Goal: Contribute content: Contribute content

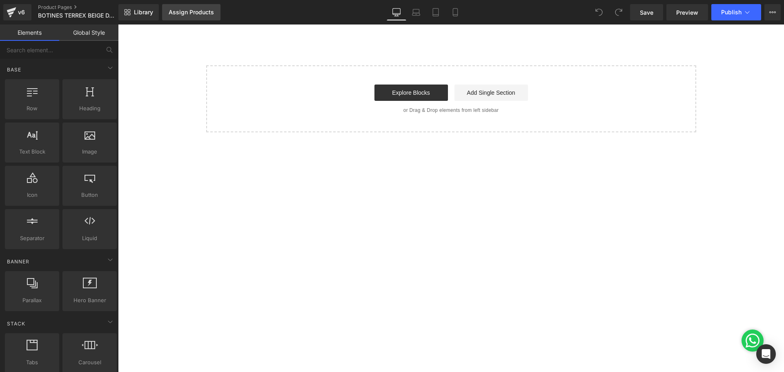
click at [184, 15] on div "Assign Products" at bounding box center [191, 12] width 45 height 7
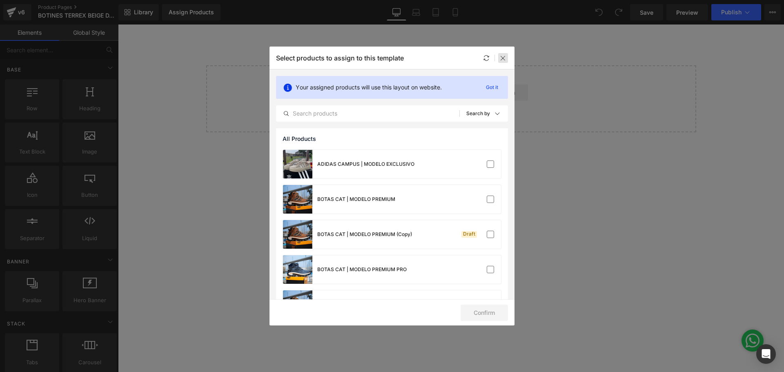
click at [0, 0] on icon at bounding box center [0, 0] width 0 height 0
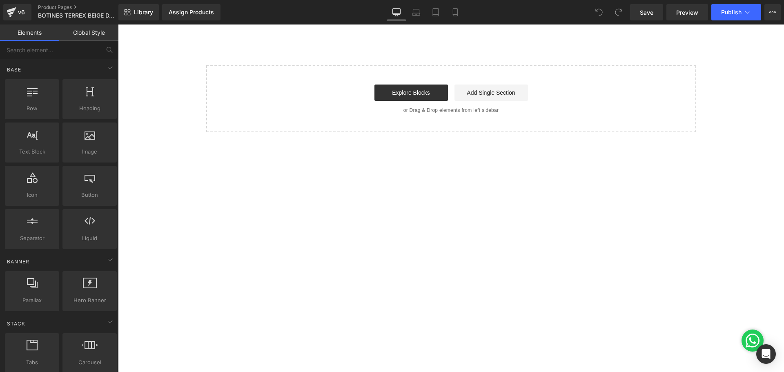
click at [97, 31] on link "Global Style" at bounding box center [88, 33] width 59 height 16
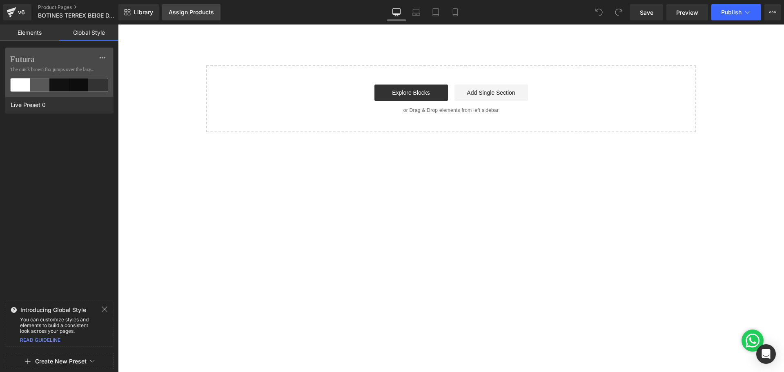
click at [189, 13] on div "Assign Products" at bounding box center [191, 12] width 45 height 7
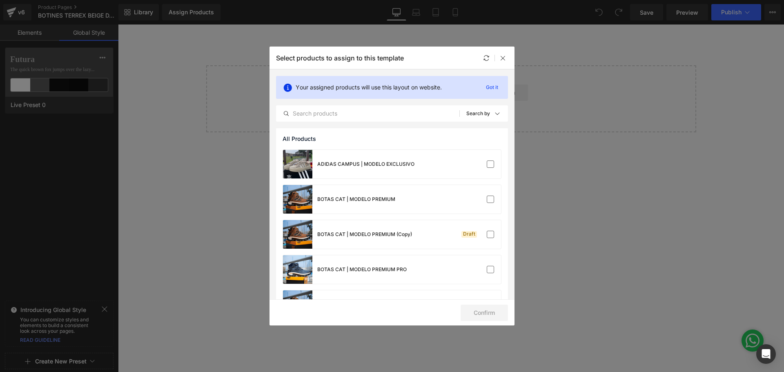
click at [510, 57] on div "Select products to assign to this template" at bounding box center [392, 58] width 245 height 22
click at [397, 112] on input "text" at bounding box center [367, 114] width 183 height 10
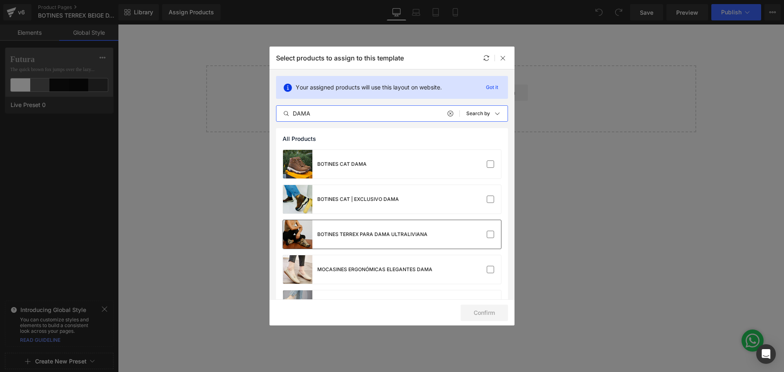
type input "DAMA"
click at [479, 238] on div at bounding box center [476, 234] width 36 height 8
click at [491, 315] on button "Confirm" at bounding box center [484, 313] width 47 height 16
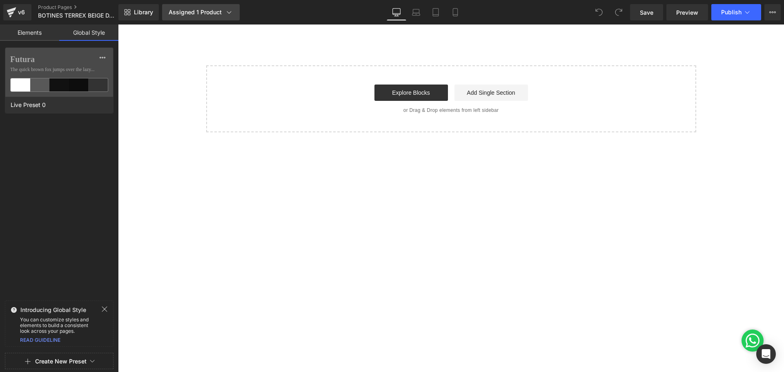
click at [199, 9] on div "Assigned 1 Product" at bounding box center [201, 12] width 65 height 8
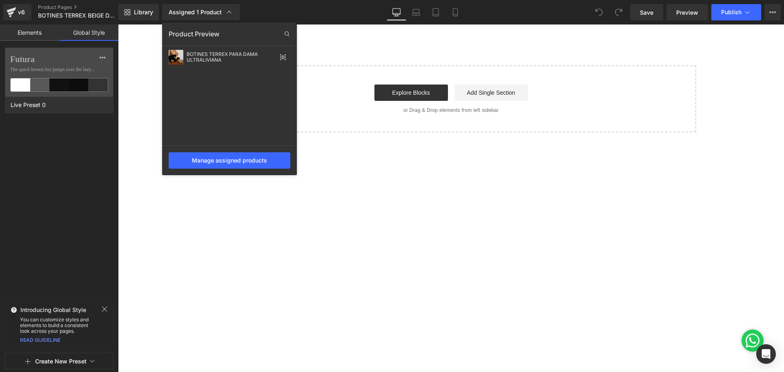
drag, startPoint x: 345, startPoint y: 100, endPoint x: 224, endPoint y: 75, distance: 122.9
click at [345, 100] on div at bounding box center [451, 199] width 666 height 348
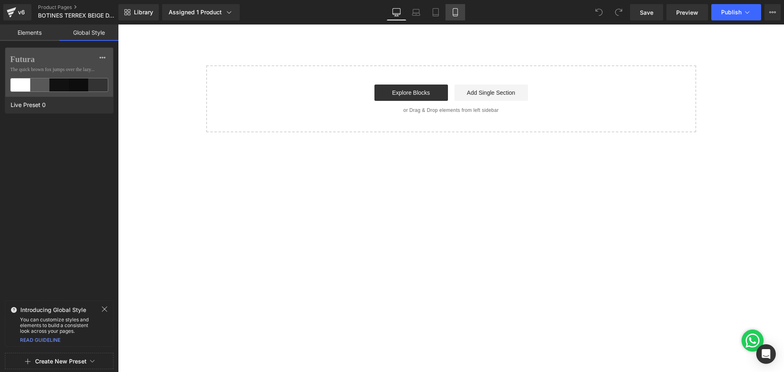
click at [450, 13] on link "Mobile" at bounding box center [456, 12] width 20 height 16
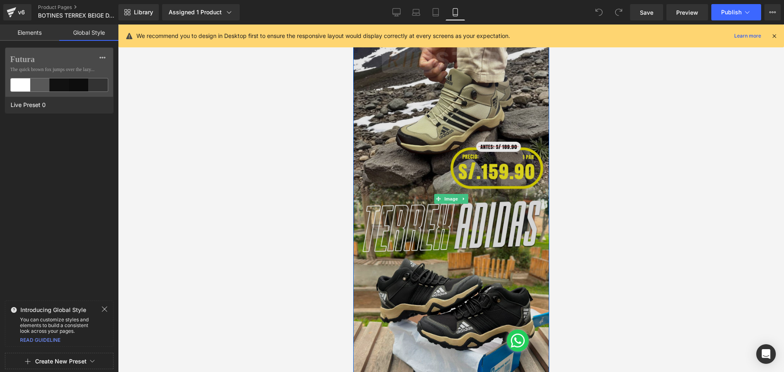
click at [434, 144] on img at bounding box center [451, 199] width 196 height 348
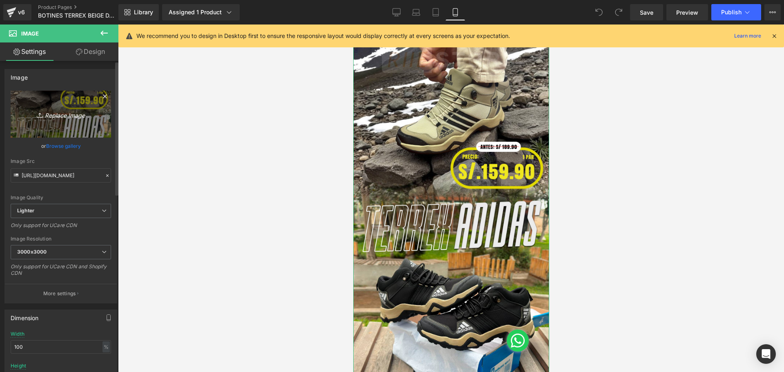
click at [58, 114] on icon "Replace Image" at bounding box center [60, 114] width 65 height 10
type input "C:\fakepath\Mesa de trabajo 1.jpg"
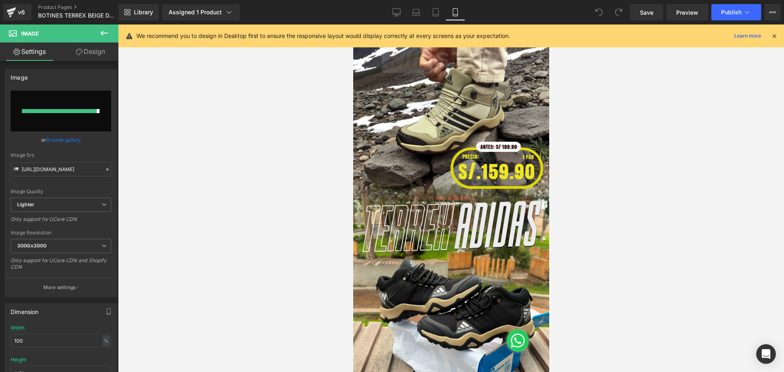
type input "https://ucarecdn.com/f9cd1a3c-dfe9-4ea8-af4f-4552572fbaa2/-/format/auto/-/previ…"
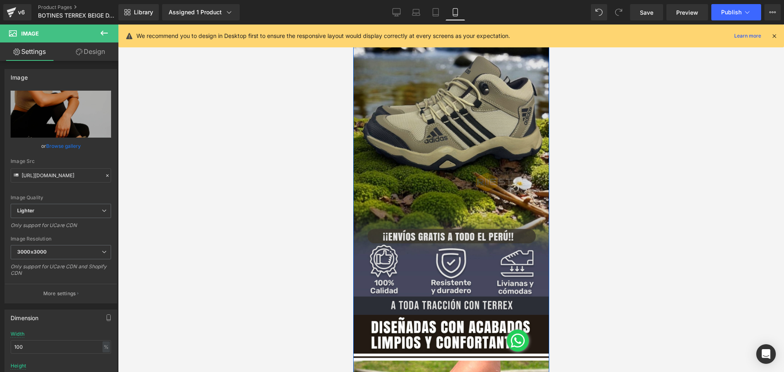
scroll to position [408, 0]
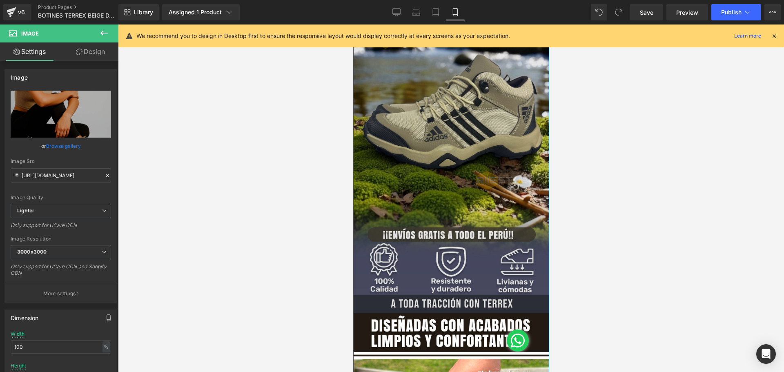
click at [437, 146] on img at bounding box center [451, 138] width 196 height 348
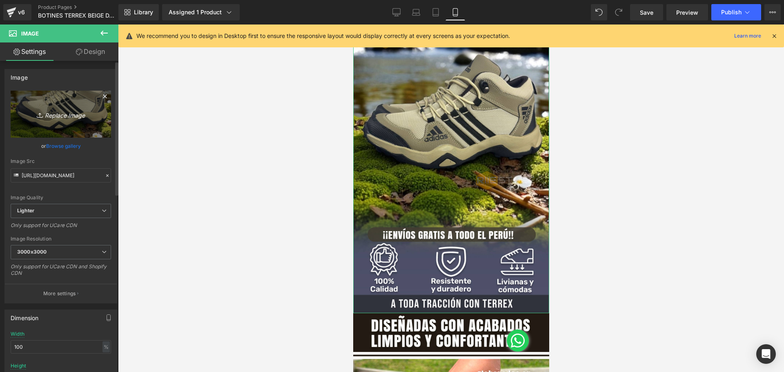
click at [71, 114] on icon "Replace Image" at bounding box center [60, 114] width 65 height 10
type input "C:\fakepath\Mesa de trabajo 2.jpg"
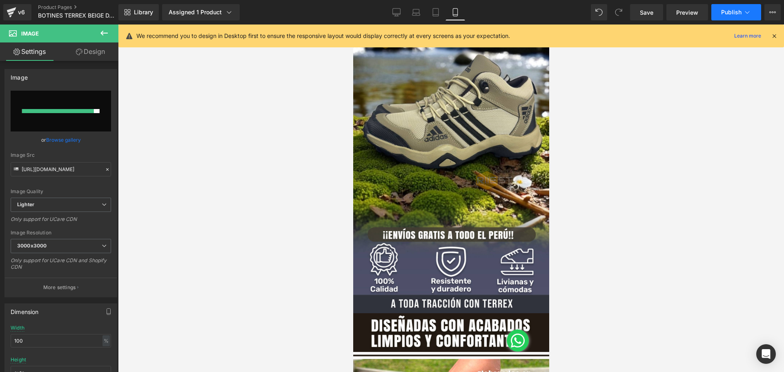
click at [727, 9] on span "Publish" at bounding box center [731, 12] width 20 height 7
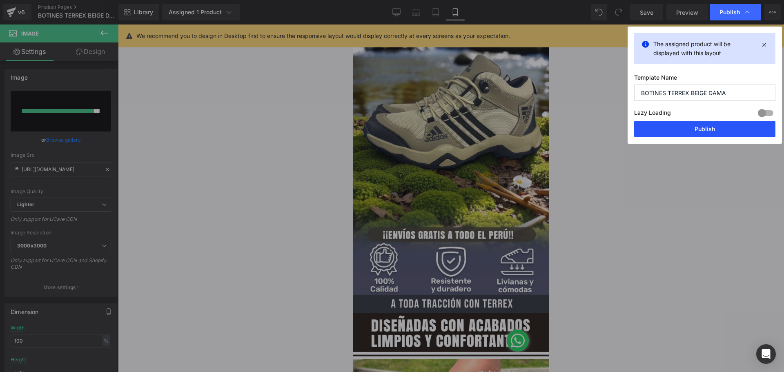
click at [726, 130] on button "Publish" at bounding box center [704, 129] width 141 height 16
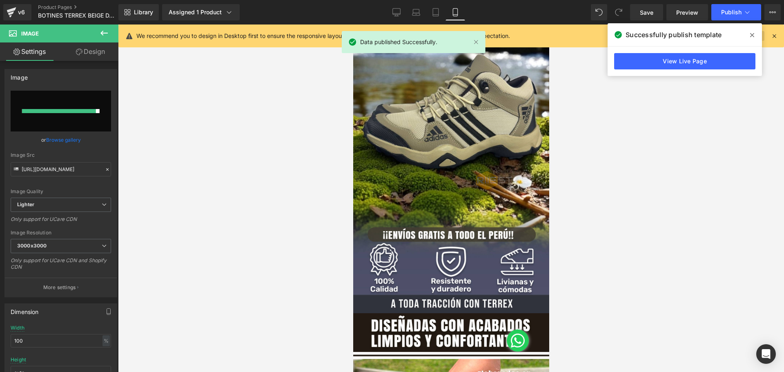
click at [753, 36] on icon at bounding box center [752, 35] width 4 height 7
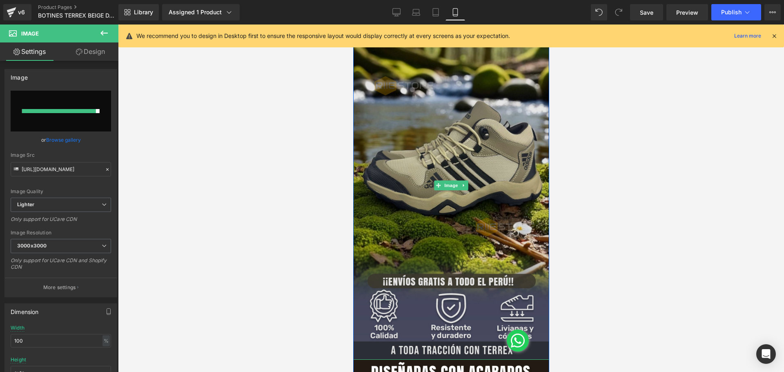
scroll to position [327, 0]
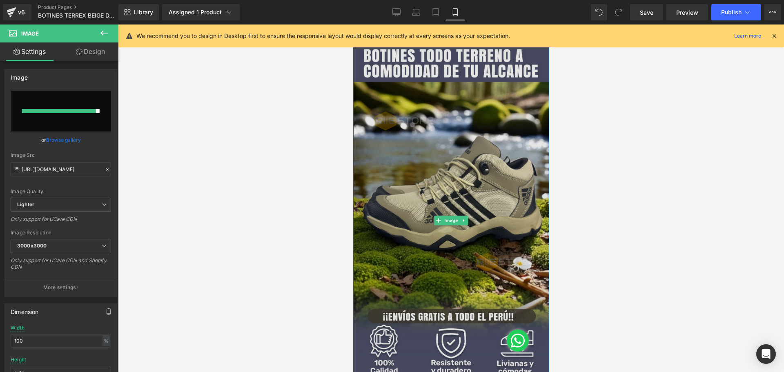
click at [467, 164] on img at bounding box center [451, 220] width 196 height 348
click at [446, 169] on img at bounding box center [451, 220] width 196 height 348
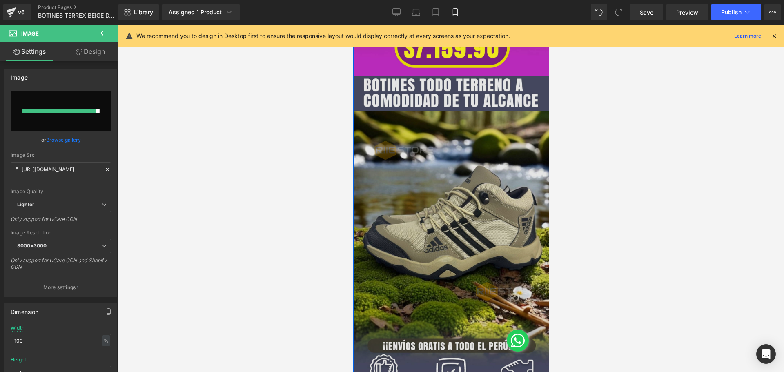
scroll to position [368, 0]
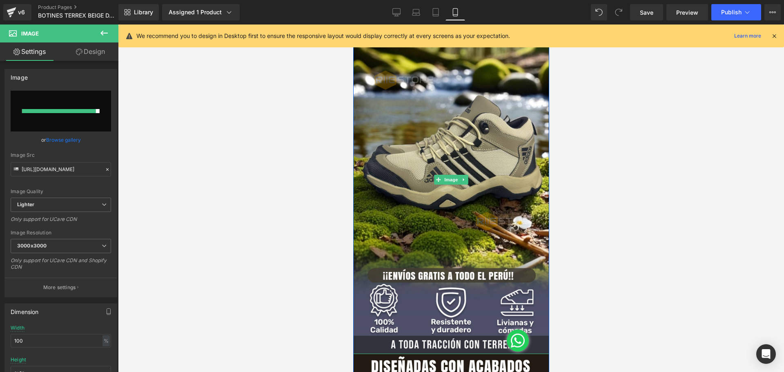
click at [439, 182] on div "Image" at bounding box center [451, 179] width 196 height 348
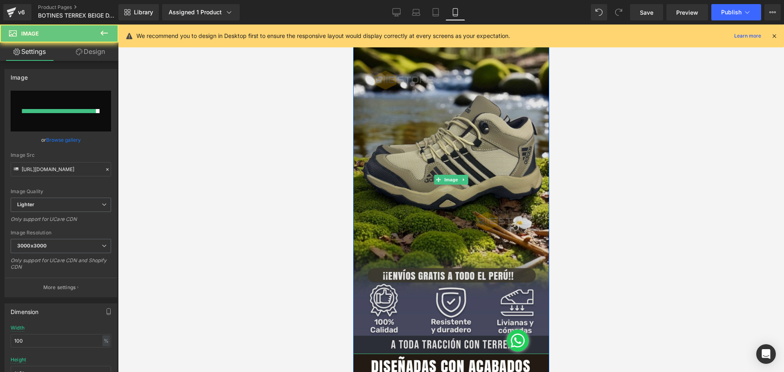
drag, startPoint x: 410, startPoint y: 137, endPoint x: 384, endPoint y: 134, distance: 26.0
click at [409, 137] on img at bounding box center [451, 179] width 196 height 348
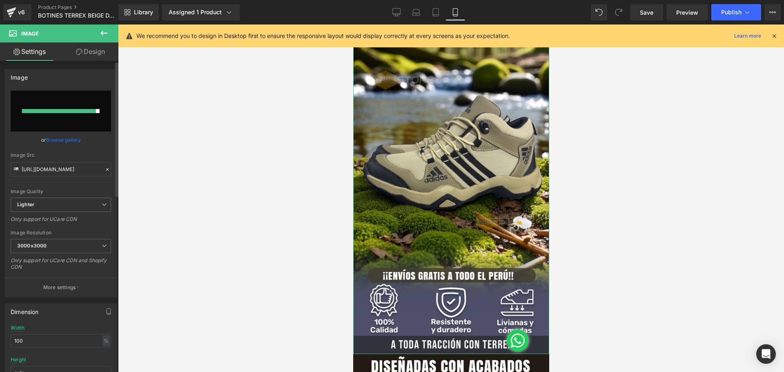
click at [65, 139] on link "Browse gallery" at bounding box center [63, 140] width 35 height 14
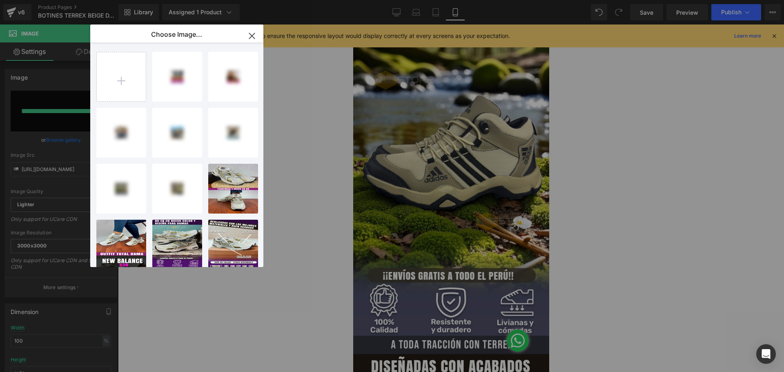
click at [252, 32] on icon "button" at bounding box center [251, 35] width 13 height 13
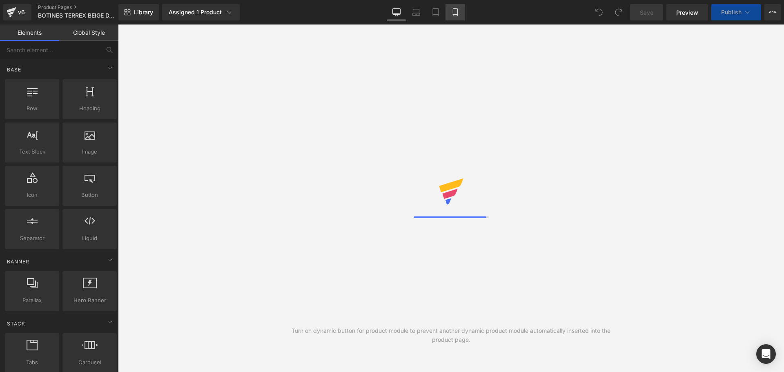
click at [454, 7] on link "Mobile" at bounding box center [456, 12] width 20 height 16
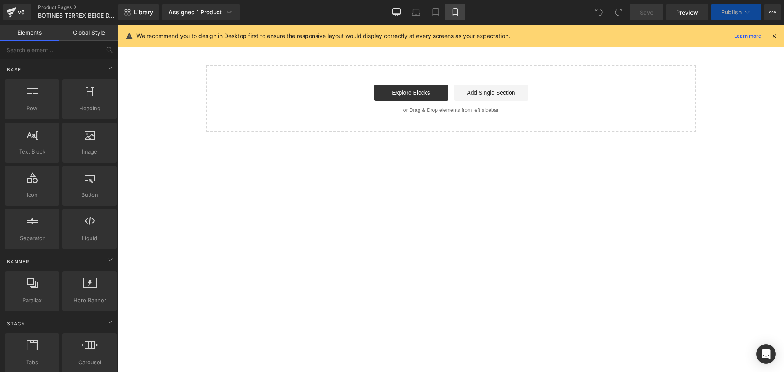
click at [457, 16] on icon at bounding box center [455, 12] width 8 height 8
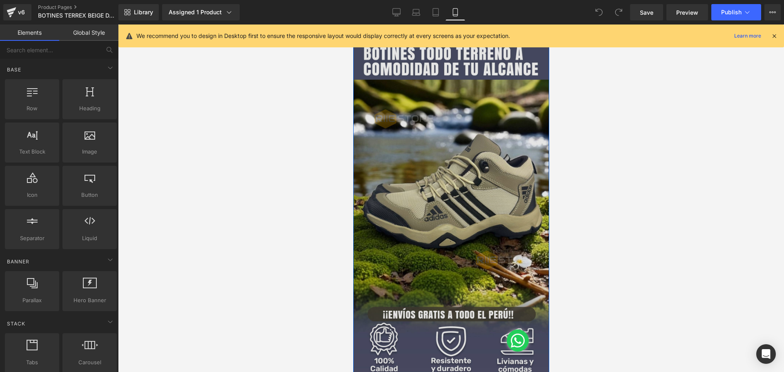
scroll to position [408, 0]
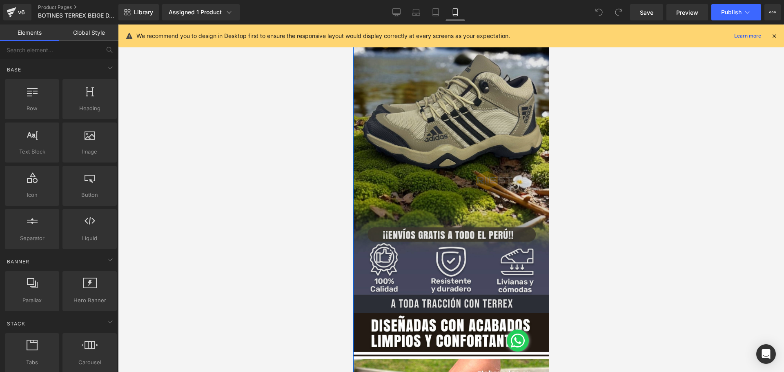
click at [435, 174] on img at bounding box center [451, 138] width 196 height 348
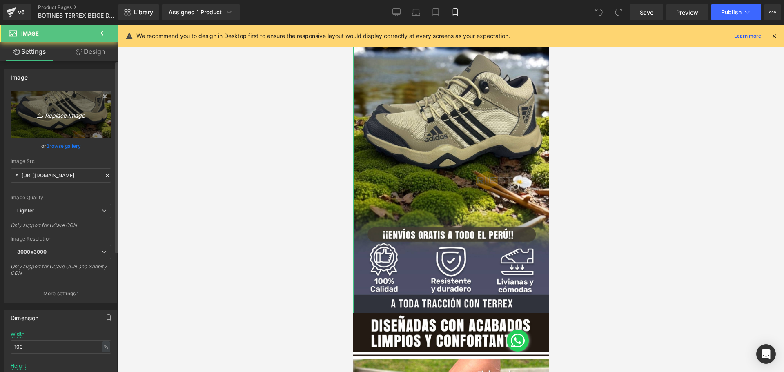
click at [62, 112] on icon "Replace Image" at bounding box center [60, 114] width 65 height 10
type input "C:\fakepath\Mesa de trabajo 2.jpg"
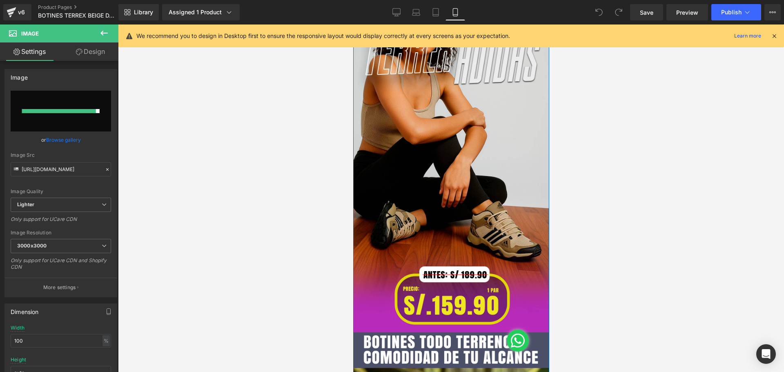
scroll to position [41, 0]
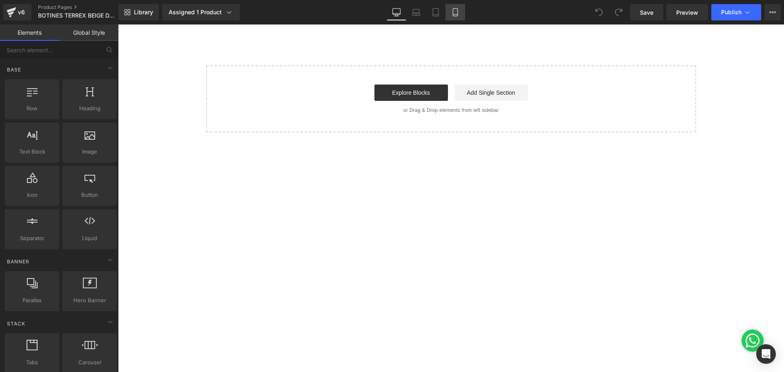
click at [450, 14] on link "Mobile" at bounding box center [456, 12] width 20 height 16
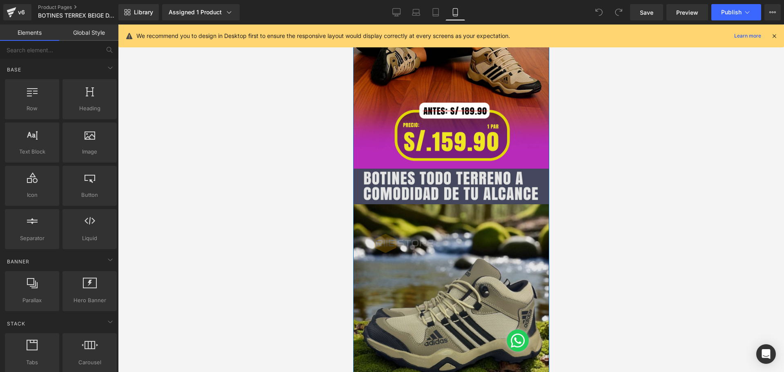
scroll to position [449, 0]
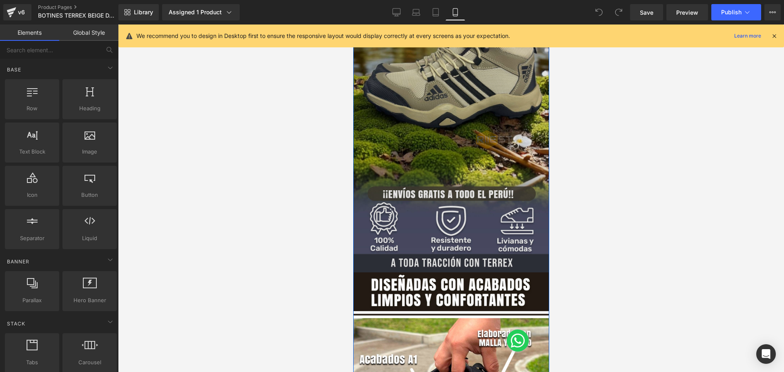
click at [441, 195] on img at bounding box center [451, 98] width 196 height 348
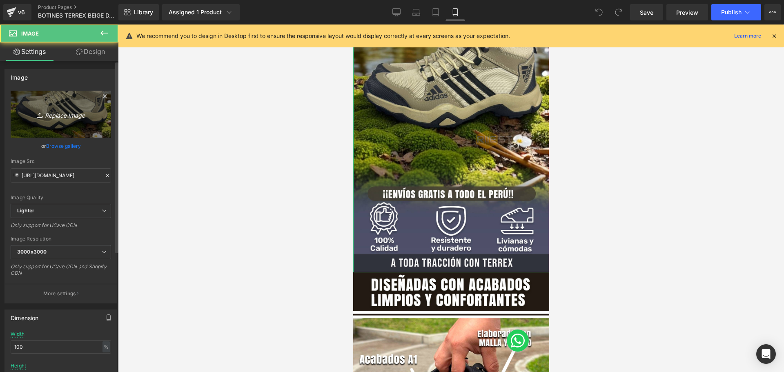
click at [66, 114] on icon "Replace Image" at bounding box center [60, 114] width 65 height 10
type input "C:\fakepath\Mesa de trabajo 2.jpg"
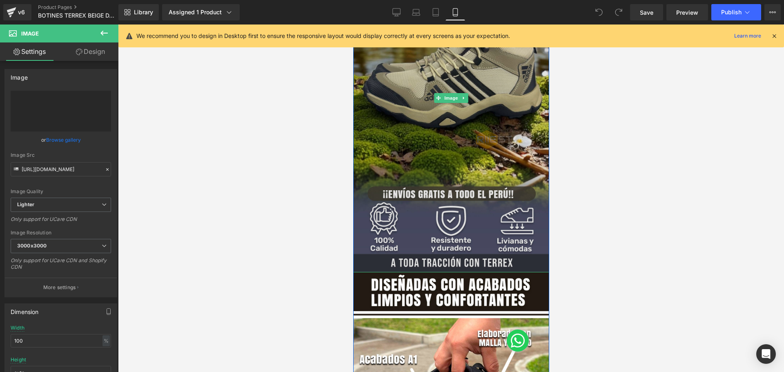
type input "https://ucarecdn.com/5d046697-6e88-4fcc-8718-79bc6d4eb4e5/-/format/auto/-/previ…"
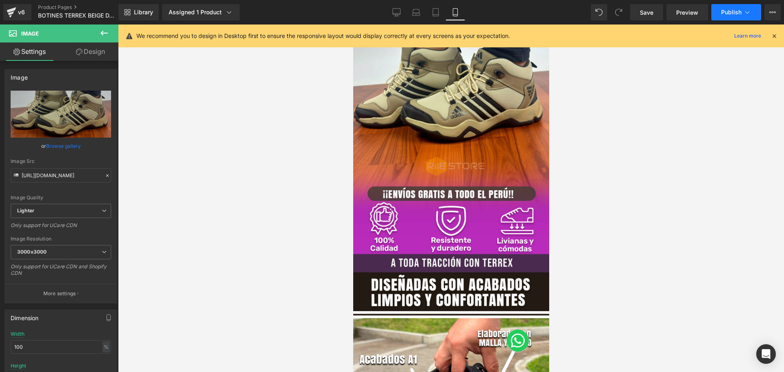
click at [734, 16] on button "Publish" at bounding box center [736, 12] width 50 height 16
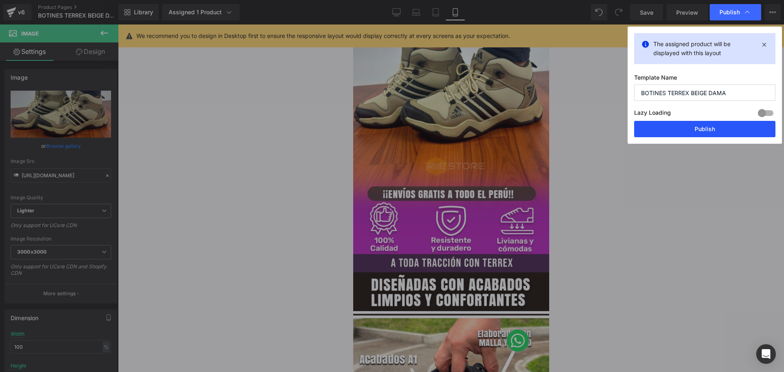
click at [714, 136] on button "Publish" at bounding box center [704, 129] width 141 height 16
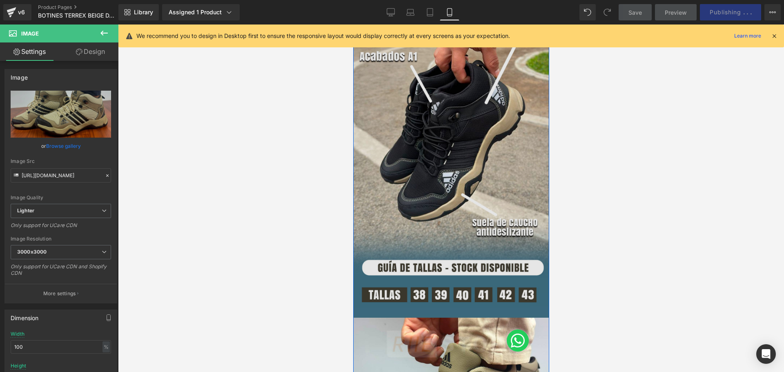
scroll to position [817, 0]
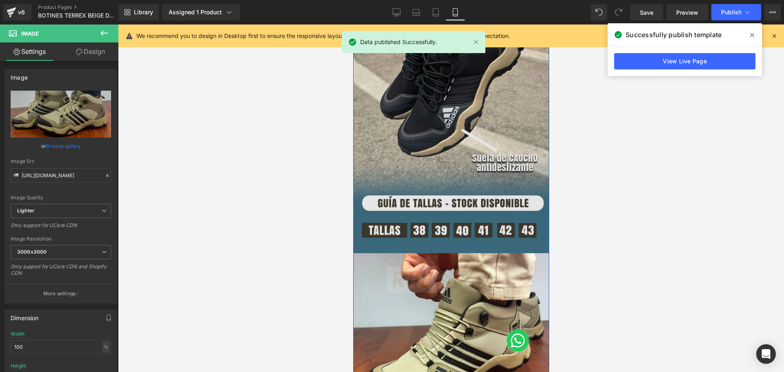
click at [454, 147] on img at bounding box center [451, 79] width 196 height 348
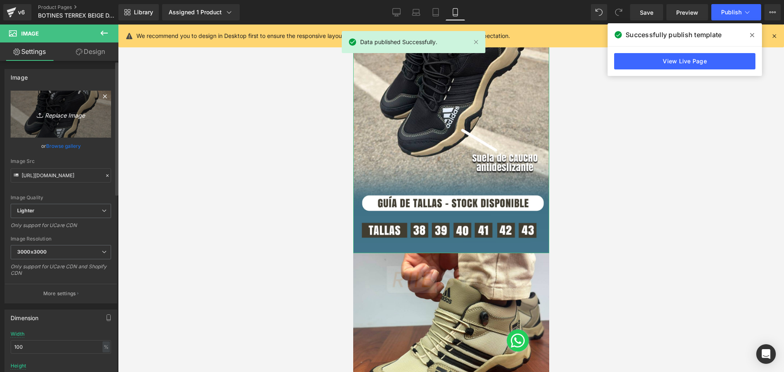
click at [83, 115] on icon "Replace Image" at bounding box center [60, 114] width 65 height 10
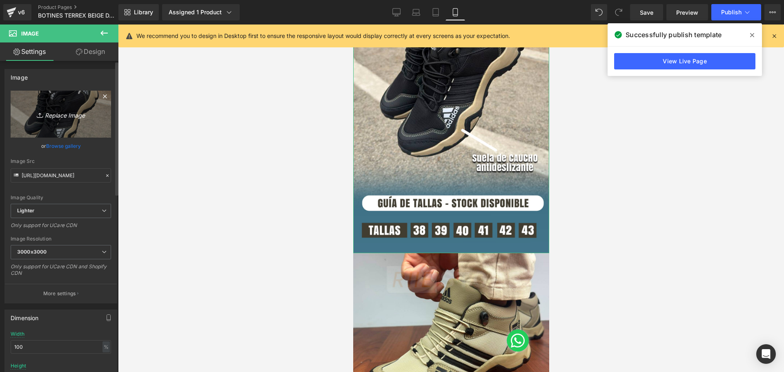
type input "C:\fakepath\Mesa de trabajo 3.jpg"
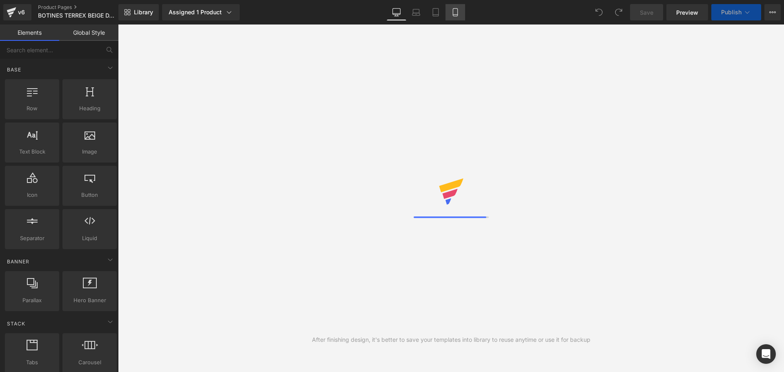
click at [450, 9] on link "Mobile" at bounding box center [456, 12] width 20 height 16
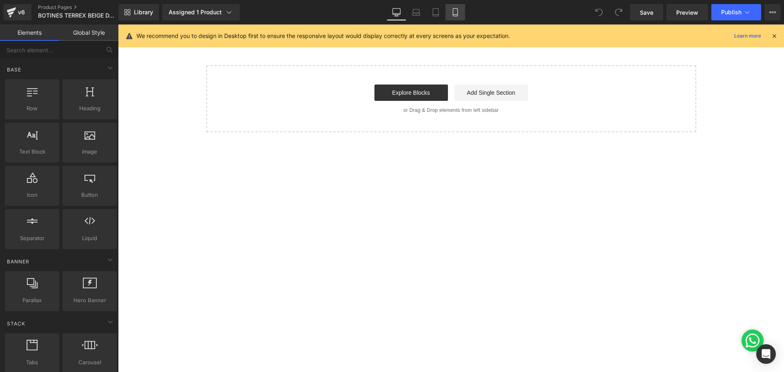
click at [460, 14] on link "Mobile" at bounding box center [456, 12] width 20 height 16
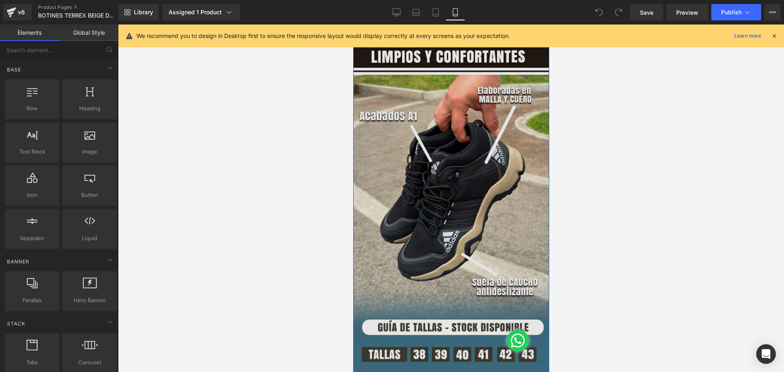
scroll to position [735, 0]
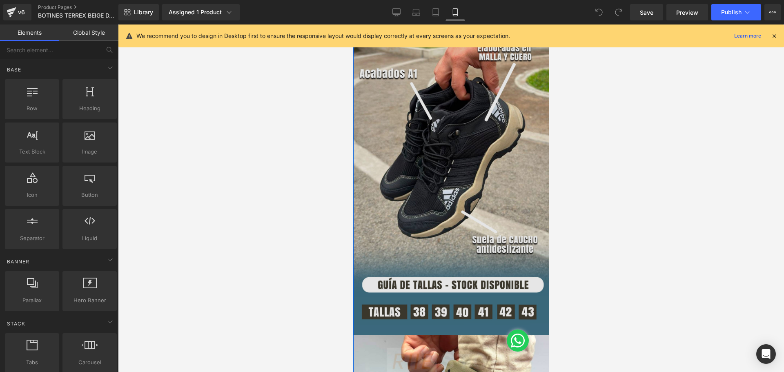
click at [452, 213] on img at bounding box center [451, 161] width 196 height 348
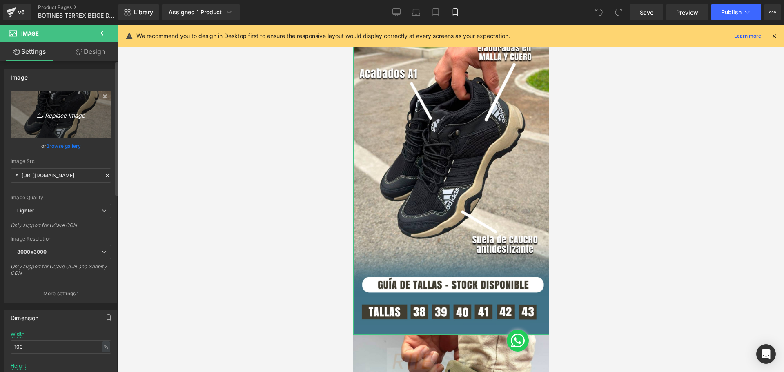
click at [68, 111] on icon "Replace Image" at bounding box center [60, 114] width 65 height 10
type input "C:\fakepath\Mesa de trabajo 3.jpg"
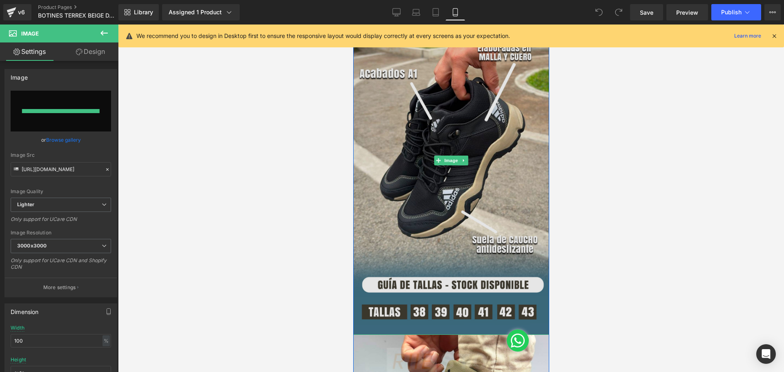
type input "https://ucarecdn.com/53b084f7-d132-496b-a7fd-4f5977decff1/-/format/auto/-/previ…"
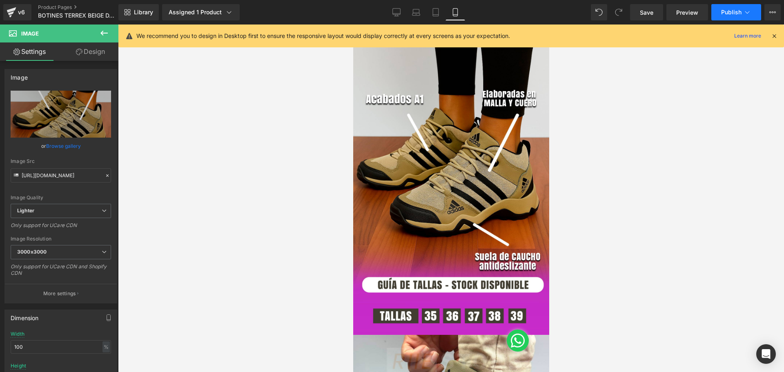
click at [737, 16] on button "Publish" at bounding box center [736, 12] width 50 height 16
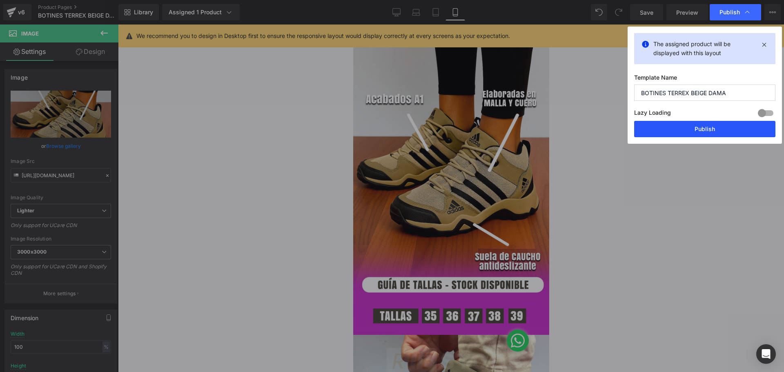
click at [712, 132] on button "Publish" at bounding box center [704, 129] width 141 height 16
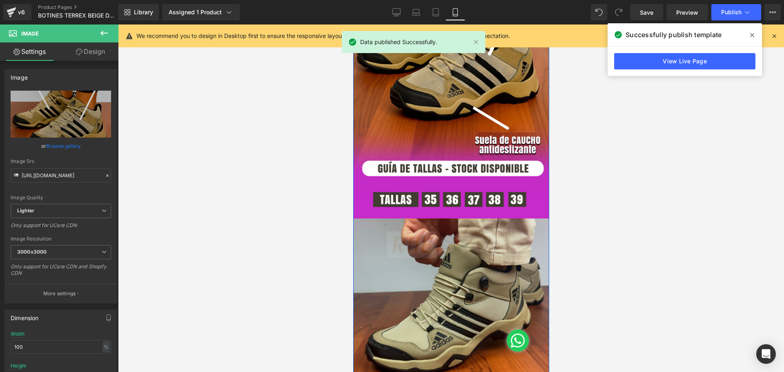
scroll to position [858, 0]
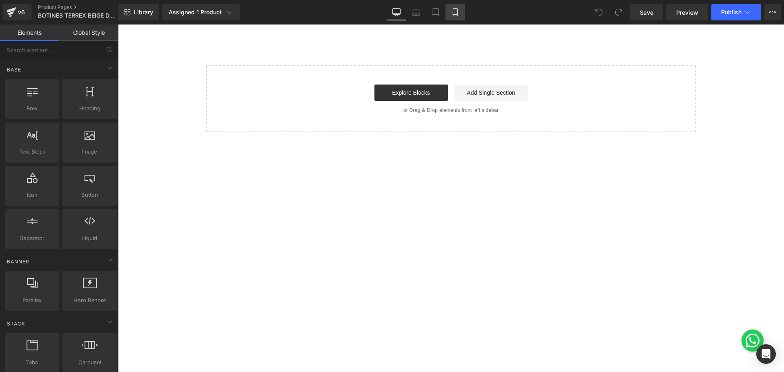
drag, startPoint x: 456, startPoint y: 8, endPoint x: 455, endPoint y: 12, distance: 4.6
click at [456, 8] on link "Mobile" at bounding box center [456, 12] width 20 height 16
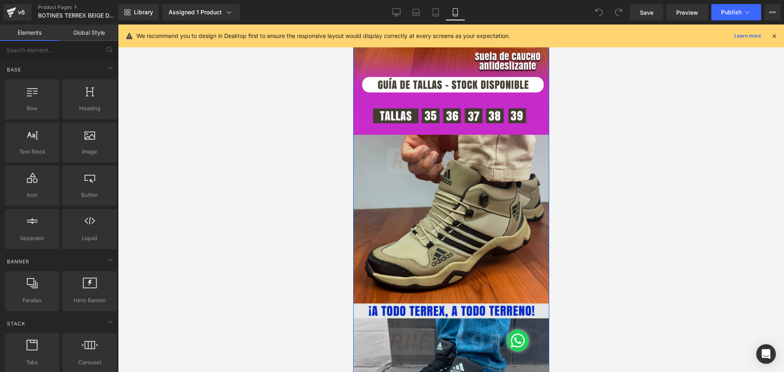
scroll to position [980, 0]
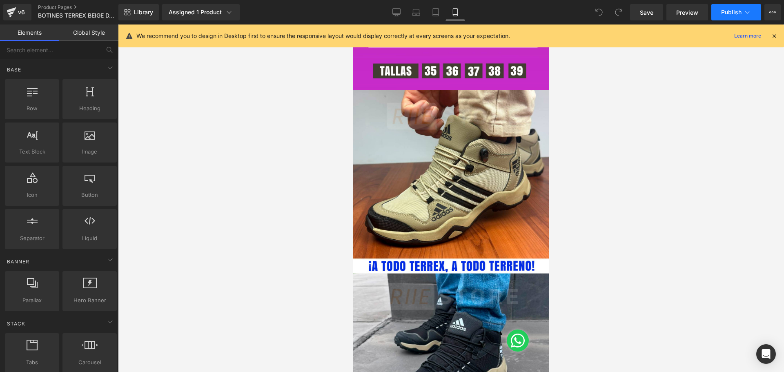
click at [734, 17] on button "Publish" at bounding box center [736, 12] width 50 height 16
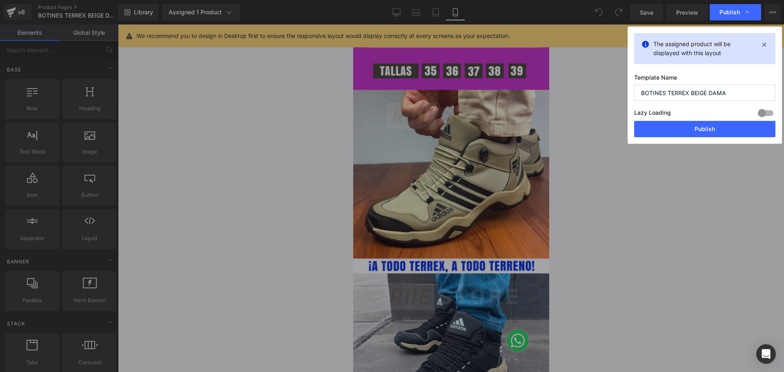
click at [718, 128] on button "Publish" at bounding box center [704, 129] width 141 height 16
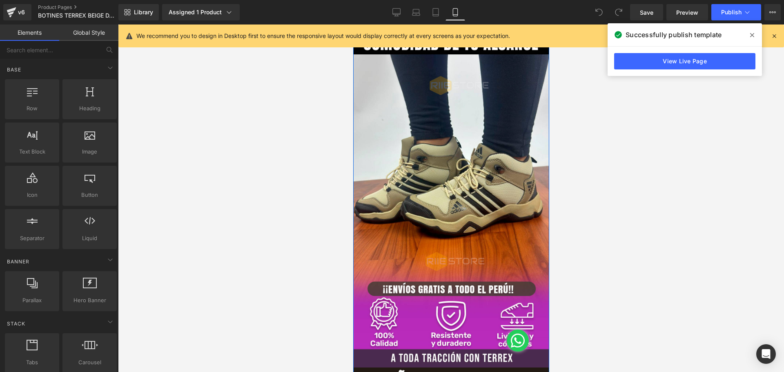
scroll to position [368, 0]
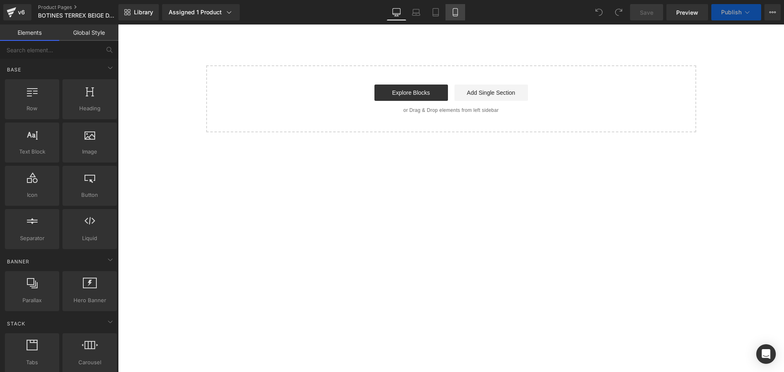
click at [455, 20] on link "Mobile" at bounding box center [456, 12] width 20 height 16
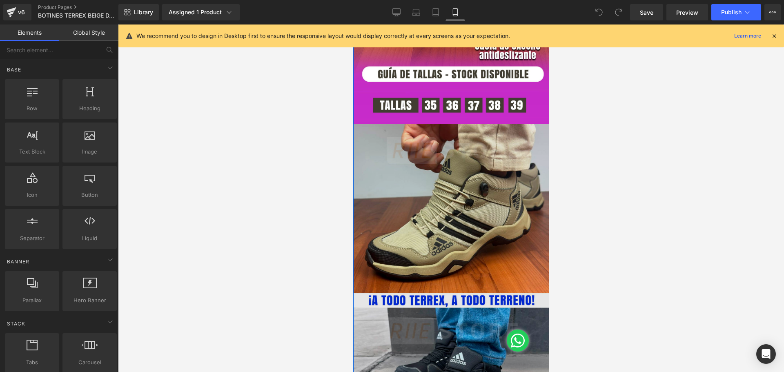
scroll to position [1021, 0]
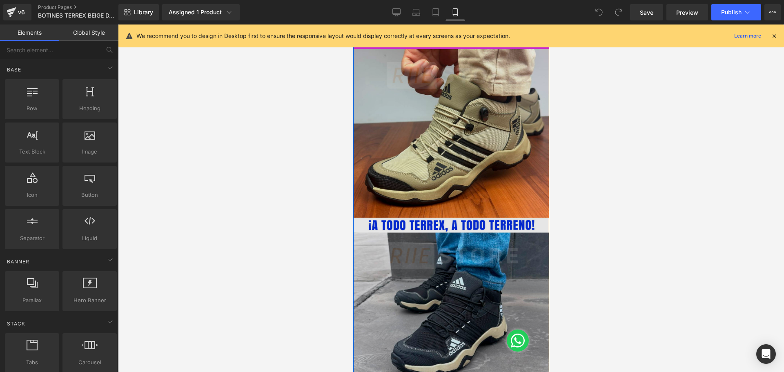
click at [441, 201] on img at bounding box center [451, 223] width 196 height 348
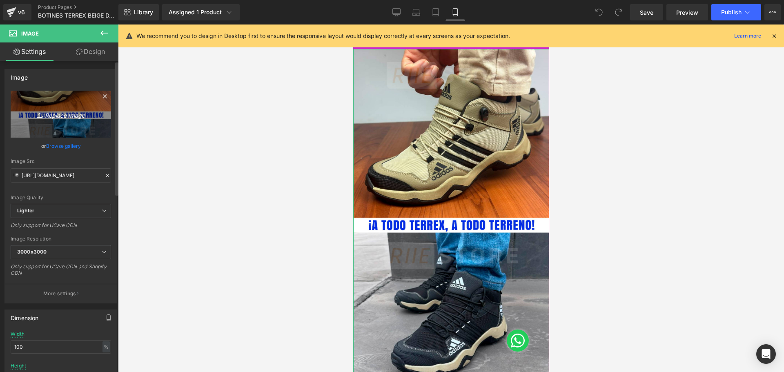
click at [71, 114] on icon "Replace Image" at bounding box center [60, 114] width 65 height 10
type input "C:\fakepath\Mesa de trabajo 6.jpg"
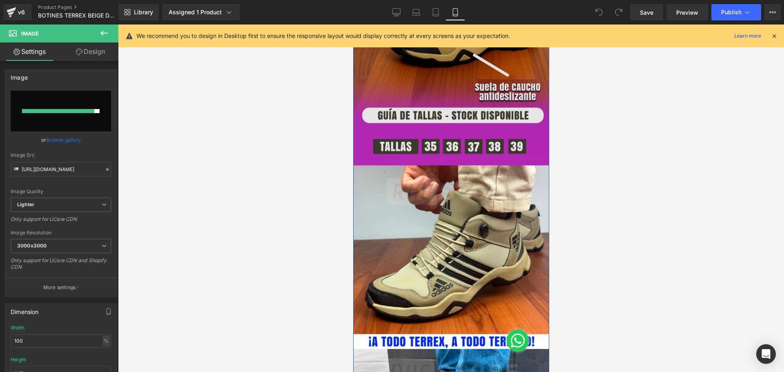
scroll to position [898, 0]
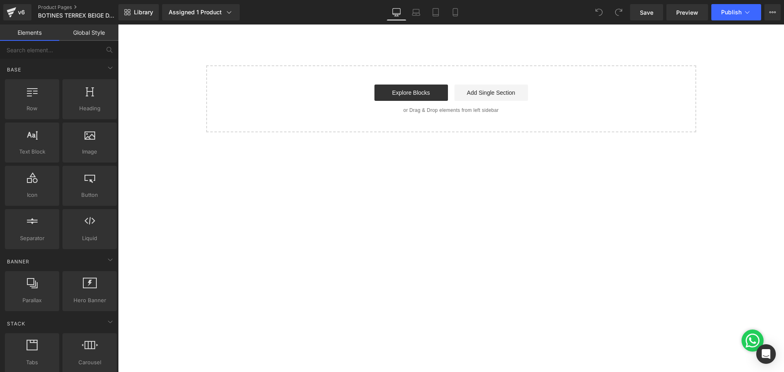
click at [452, 4] on div "Library Assigned 1 Product Product Preview BOTINES TERREX PARA DAMA ULTRALIVIAN…" at bounding box center [451, 12] width 666 height 25
click at [456, 12] on icon at bounding box center [455, 12] width 8 height 8
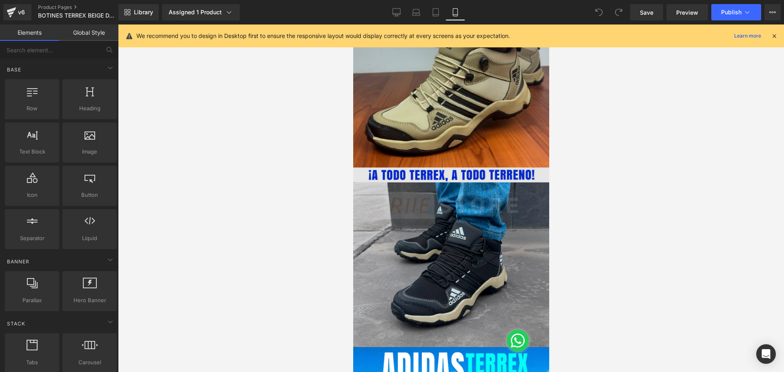
scroll to position [1021, 0]
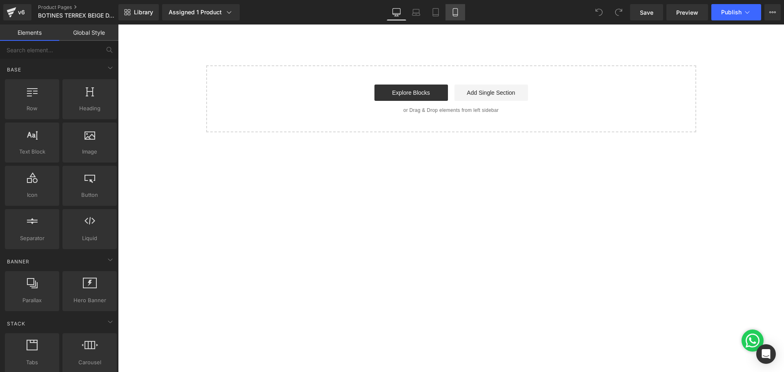
click at [459, 7] on link "Mobile" at bounding box center [456, 12] width 20 height 16
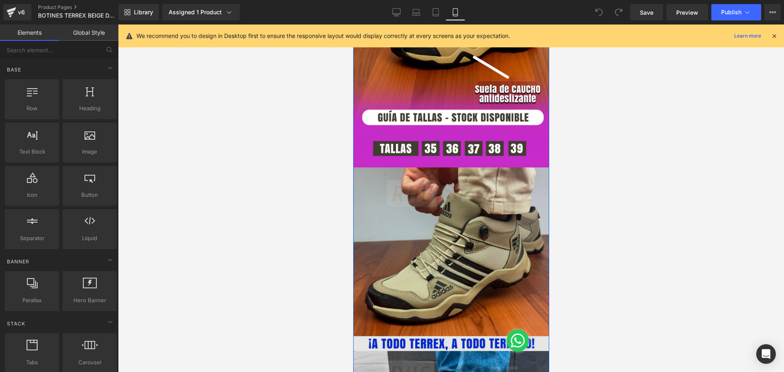
scroll to position [980, 0]
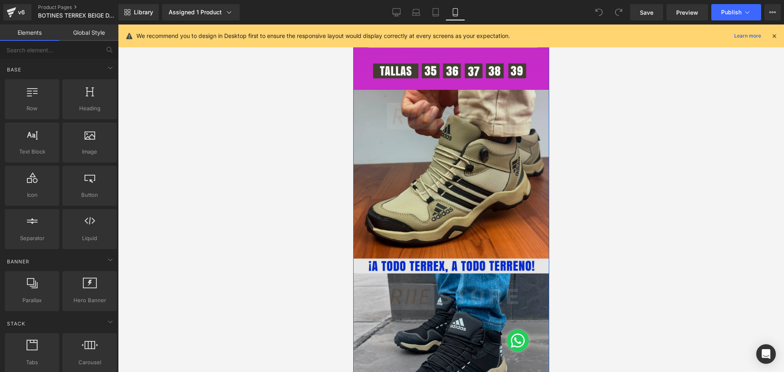
click at [426, 136] on img at bounding box center [451, 264] width 196 height 348
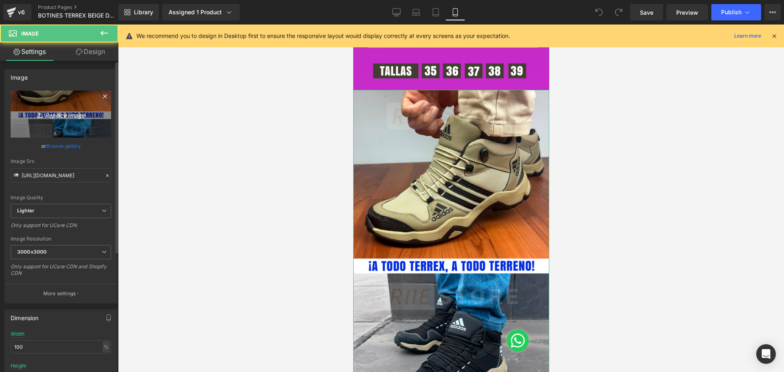
click at [53, 114] on icon "Replace Image" at bounding box center [60, 114] width 65 height 10
type input "C:\fakepath\Mesa de trabajo 6.jpg"
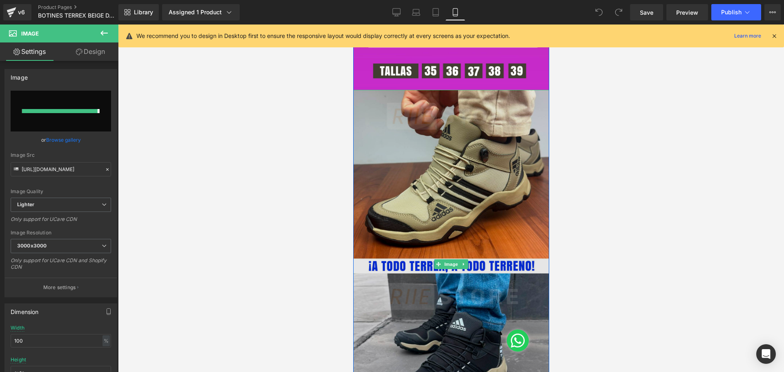
type input "https://ucarecdn.com/f02ea9a8-c4a3-4f60-abda-9ad7a58994f5/-/format/auto/-/previ…"
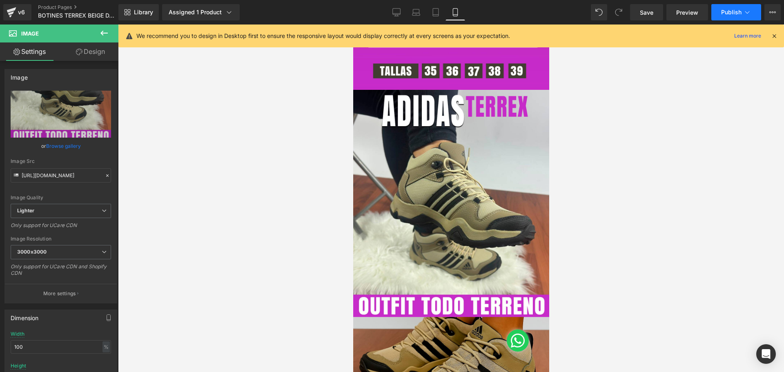
click at [726, 8] on button "Publish" at bounding box center [736, 12] width 50 height 16
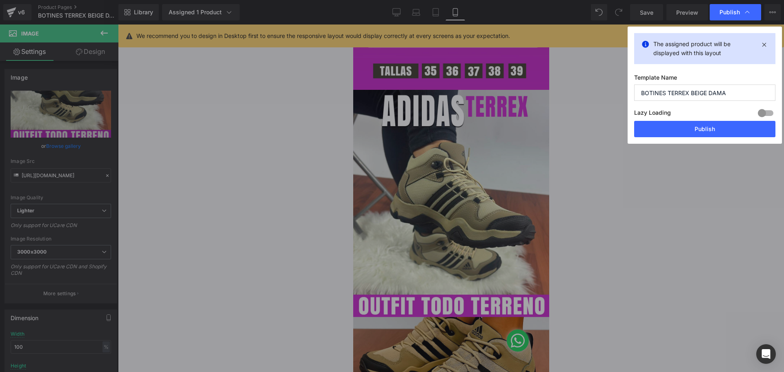
click at [707, 128] on button "Publish" at bounding box center [704, 129] width 141 height 16
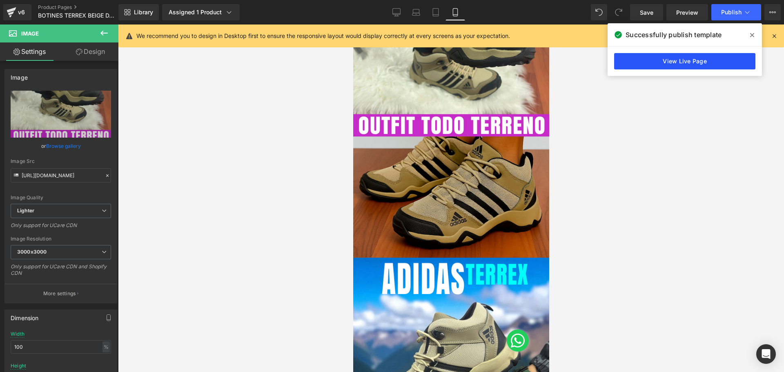
scroll to position [1143, 0]
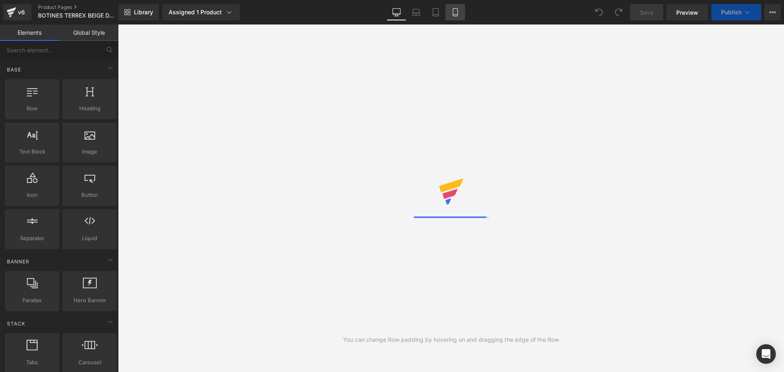
click at [455, 13] on icon at bounding box center [455, 12] width 8 height 8
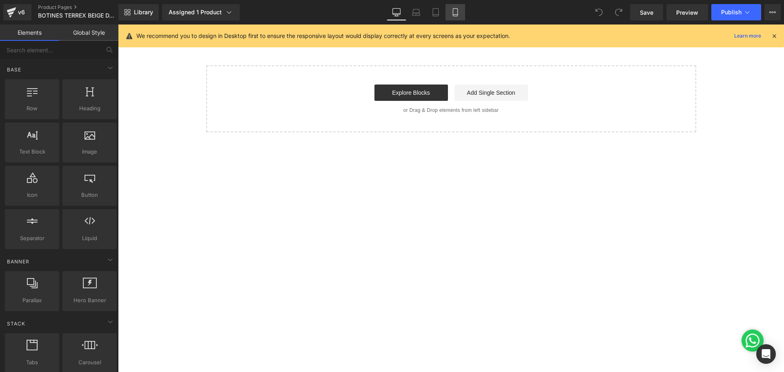
click at [459, 9] on icon at bounding box center [455, 12] width 8 height 8
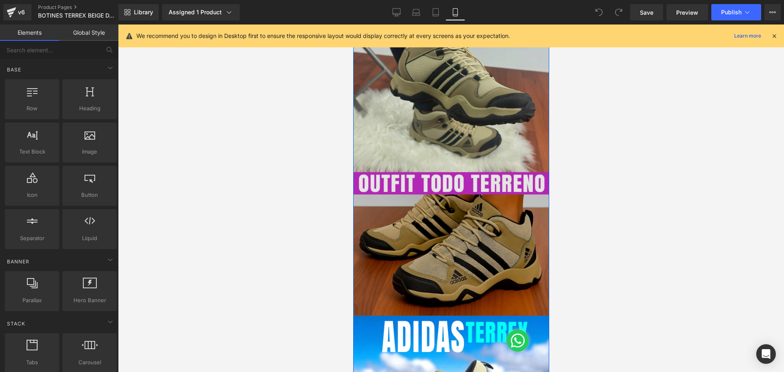
scroll to position [1307, 0]
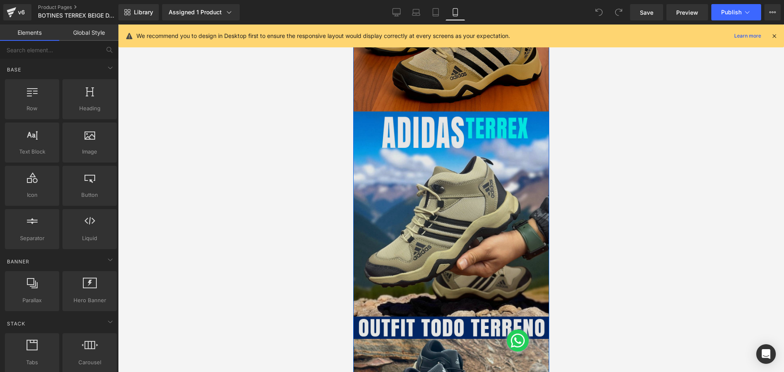
click at [442, 232] on img at bounding box center [451, 285] width 196 height 348
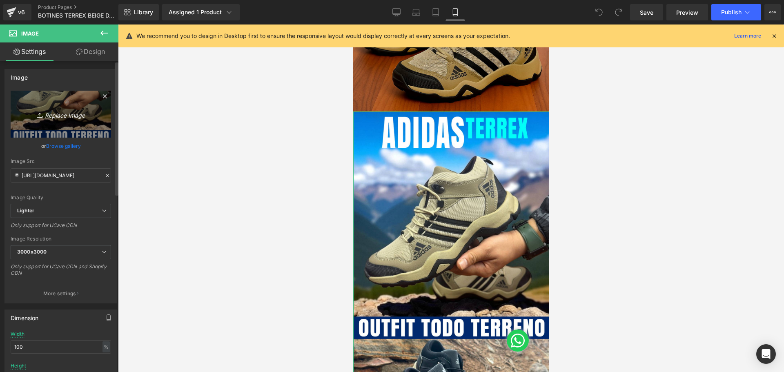
click at [53, 112] on icon "Replace Image" at bounding box center [60, 114] width 65 height 10
type input "C:\fakepath\Mesa de trabajo 7.jpg"
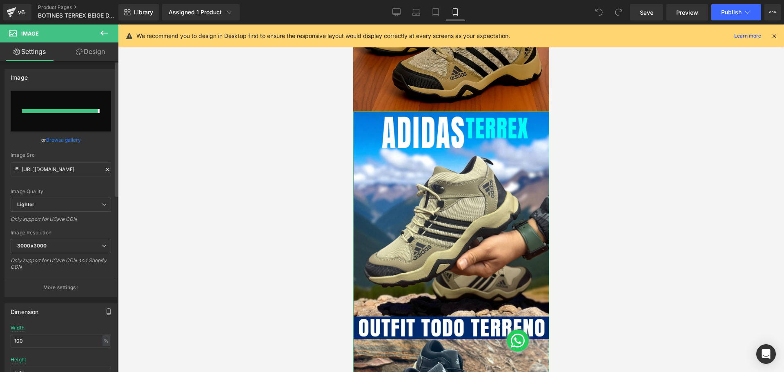
type input "[URL][DOMAIN_NAME]"
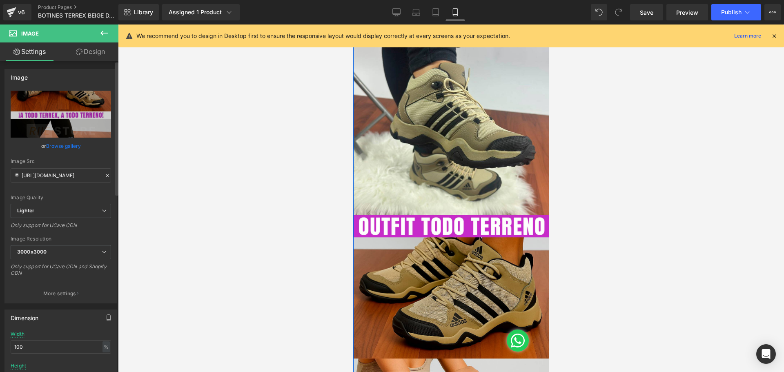
scroll to position [1062, 0]
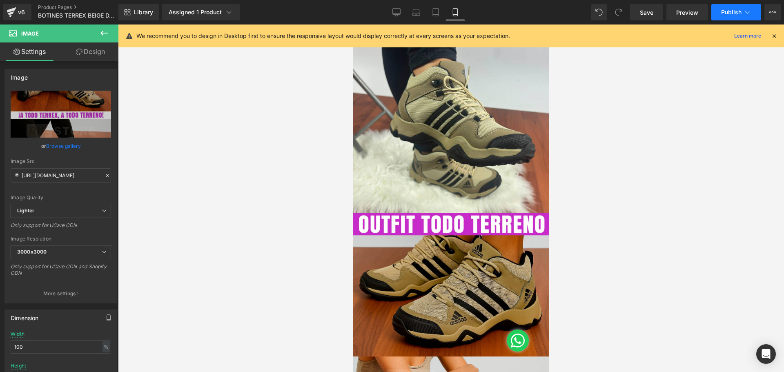
click at [725, 14] on span "Publish" at bounding box center [731, 12] width 20 height 7
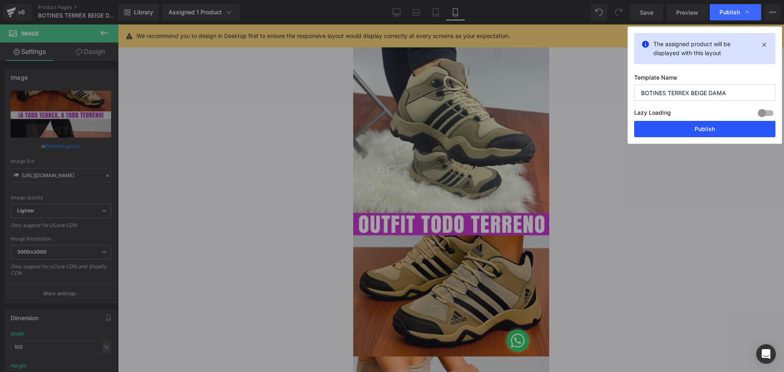
click at [723, 130] on button "Publish" at bounding box center [704, 129] width 141 height 16
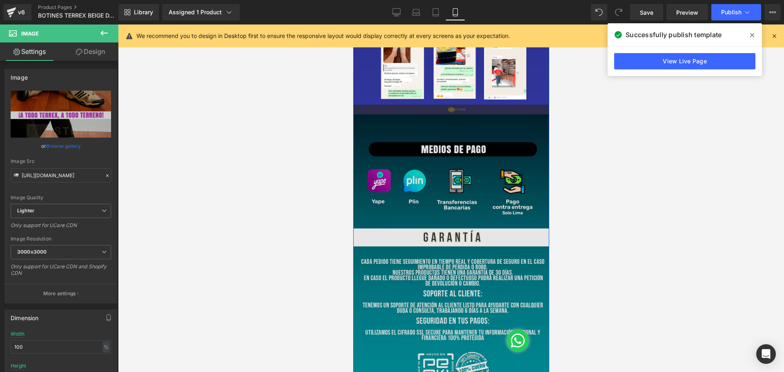
scroll to position [1879, 0]
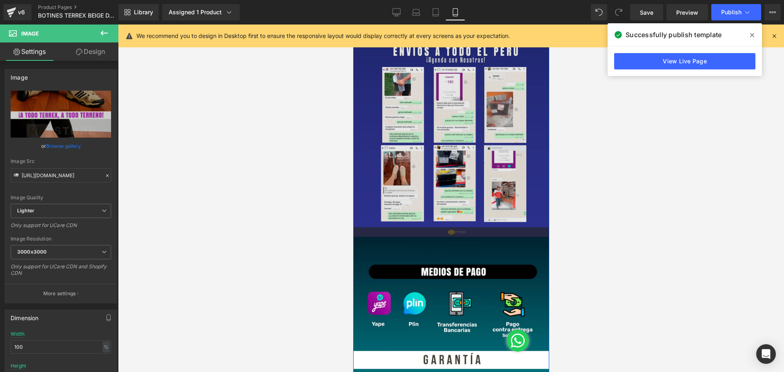
click at [444, 144] on img at bounding box center [451, 63] width 196 height 348
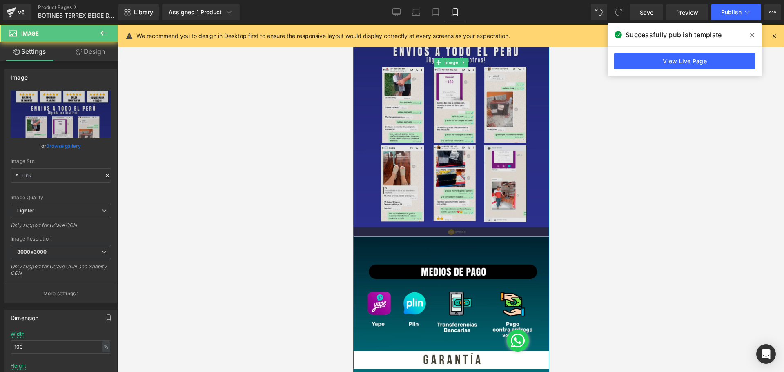
type input "[URL][DOMAIN_NAME]"
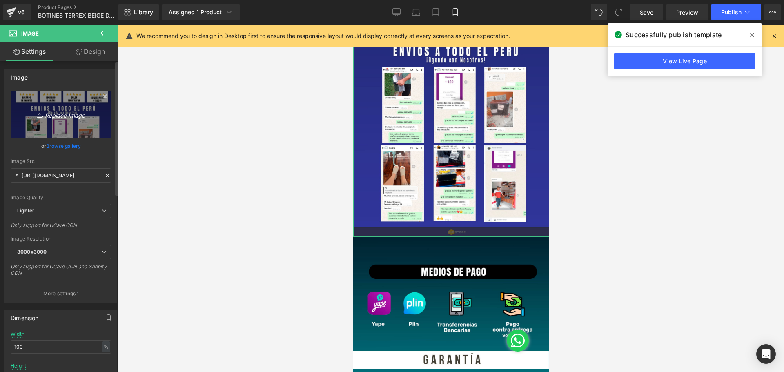
click at [67, 115] on icon "Replace Image" at bounding box center [60, 114] width 65 height 10
type input "C:\fakepath\Mesa de trabajo 5.jpg"
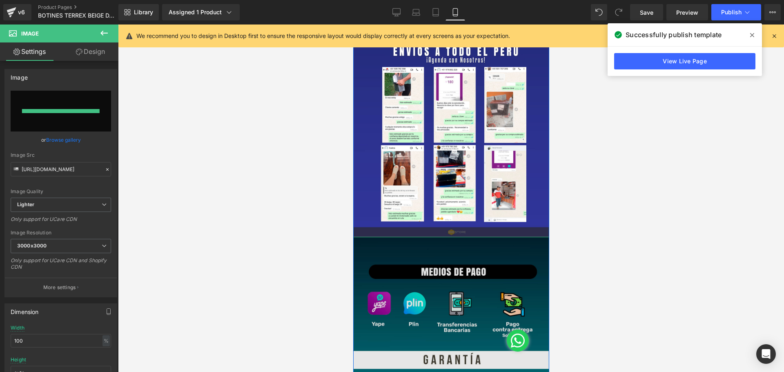
type input "[URL][DOMAIN_NAME]"
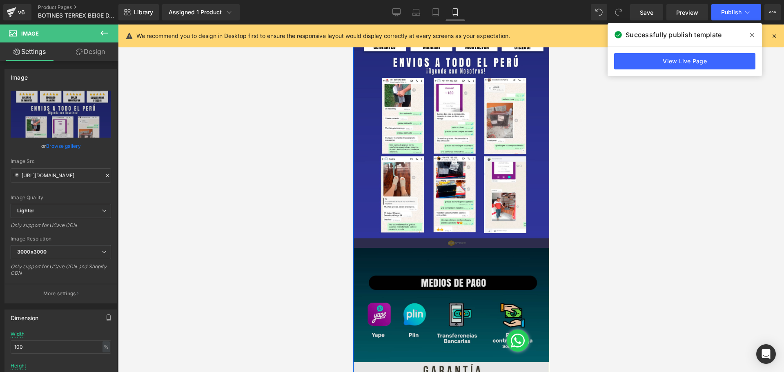
scroll to position [2071, 0]
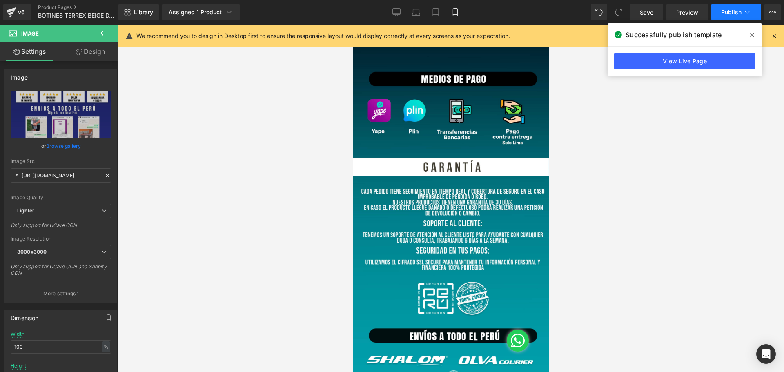
click at [729, 13] on span "Publish" at bounding box center [731, 12] width 20 height 7
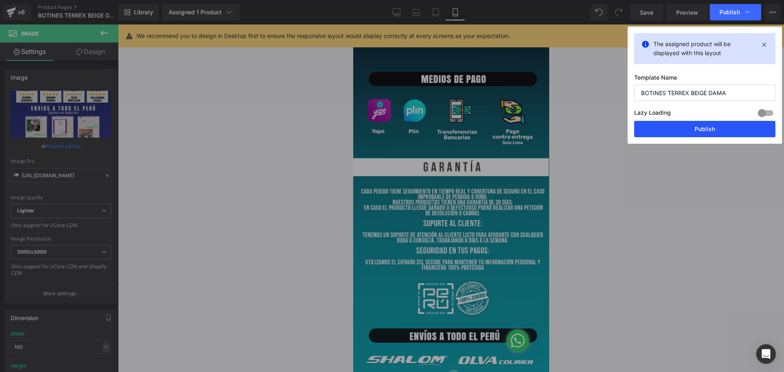
click at [708, 129] on button "Publish" at bounding box center [704, 129] width 141 height 16
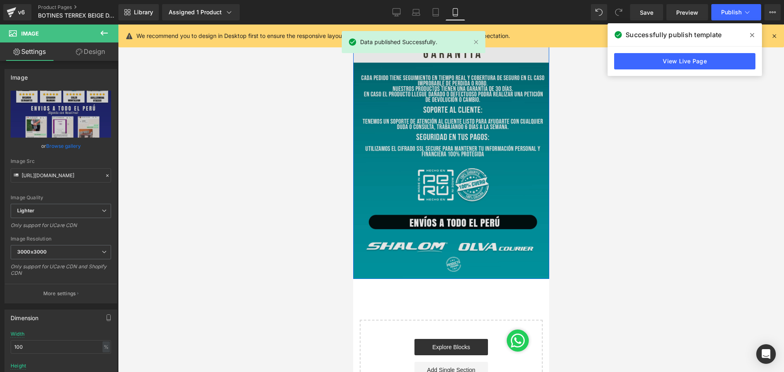
scroll to position [2194, 0]
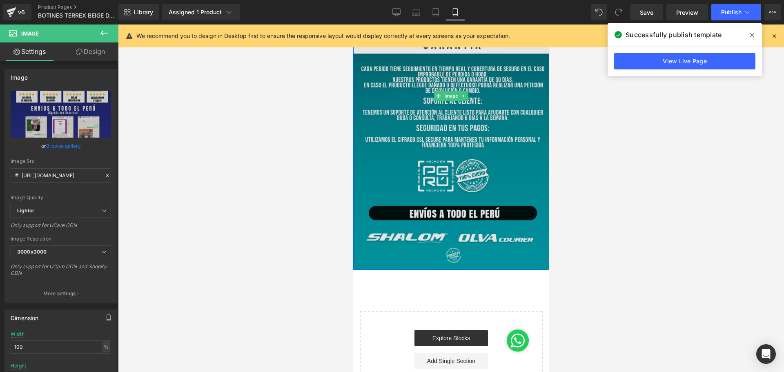
click at [440, 137] on img at bounding box center [451, 96] width 196 height 348
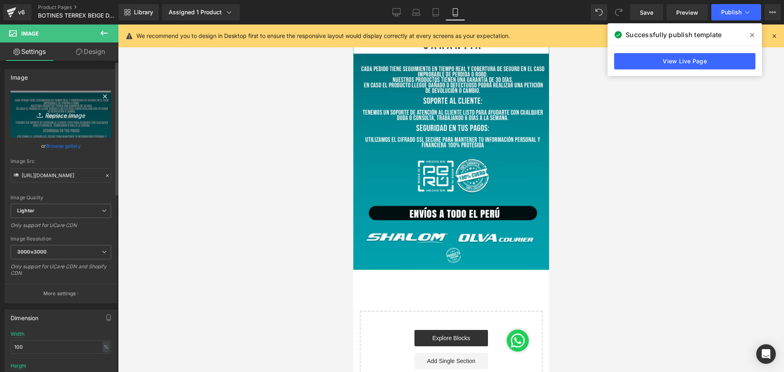
click at [55, 112] on icon "Replace Image" at bounding box center [60, 114] width 65 height 10
type input "C:\fakepath\Mesa de trabajo 4.jpg"
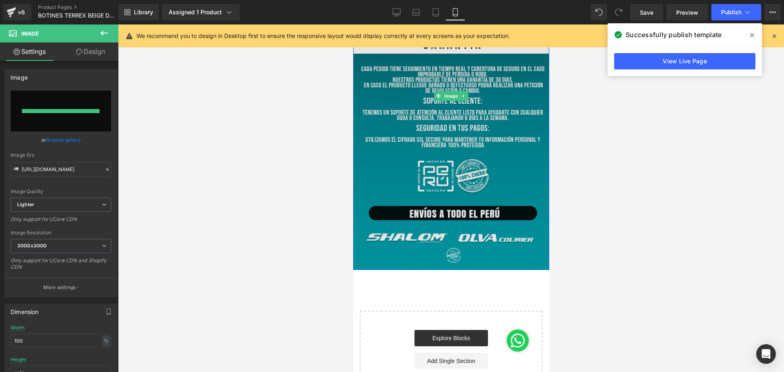
type input "[URL][DOMAIN_NAME]"
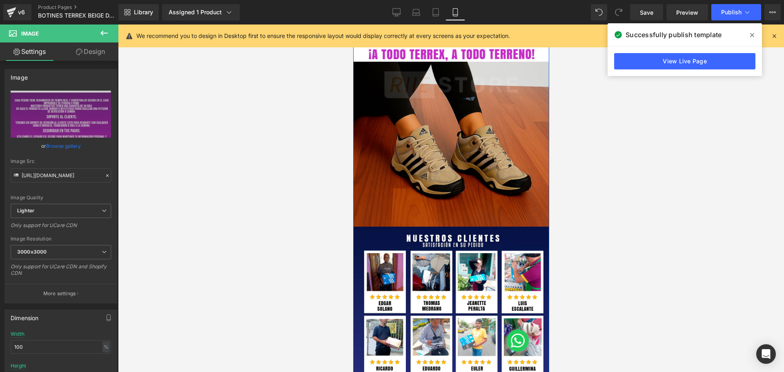
scroll to position [1459, 0]
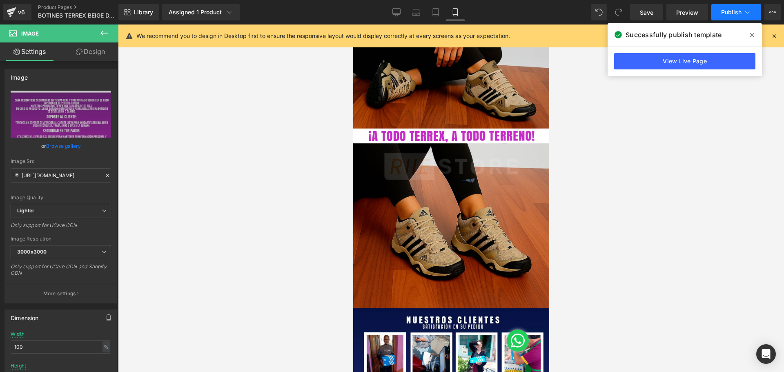
click at [724, 13] on span "Publish" at bounding box center [731, 12] width 20 height 7
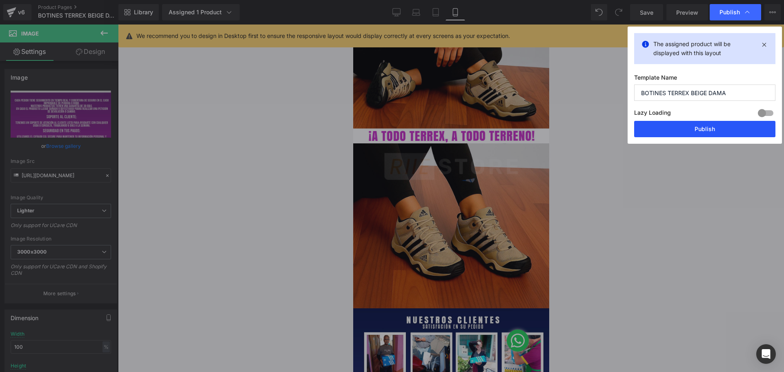
click at [712, 128] on button "Publish" at bounding box center [704, 129] width 141 height 16
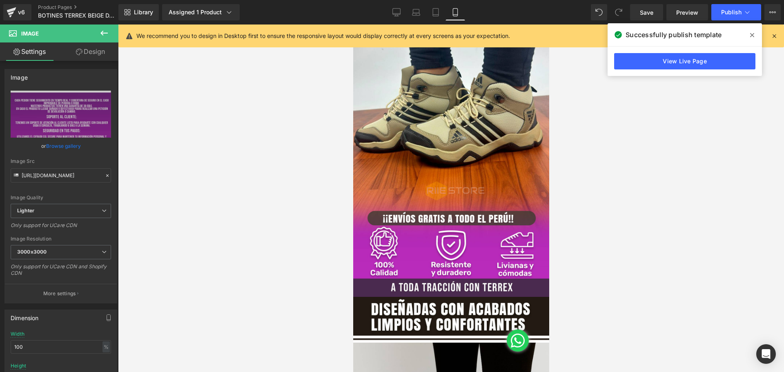
scroll to position [2235, 0]
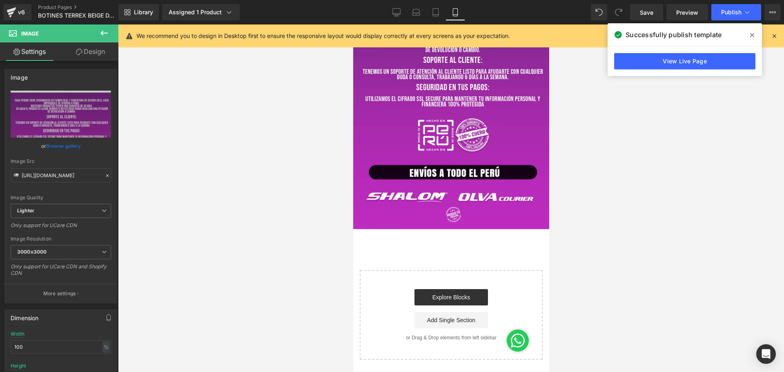
drag, startPoint x: 545, startPoint y: 328, endPoint x: 925, endPoint y: 189, distance: 404.9
click at [731, 13] on span "Publish" at bounding box center [731, 12] width 20 height 7
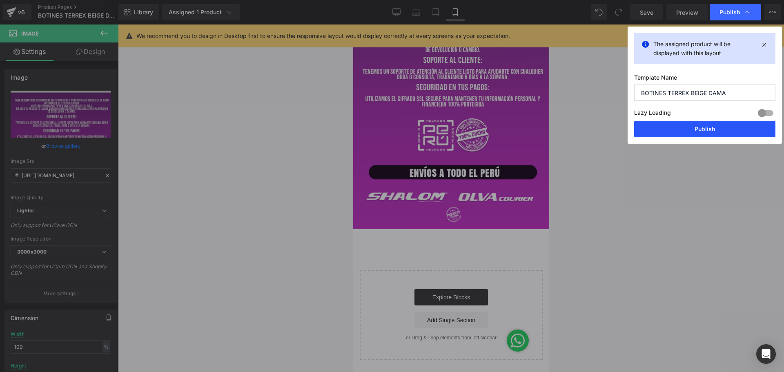
click at [697, 136] on button "Publish" at bounding box center [704, 129] width 141 height 16
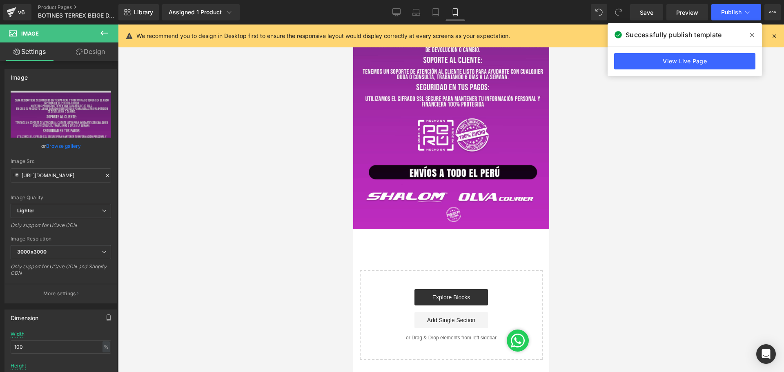
click at [595, 232] on div at bounding box center [451, 199] width 666 height 348
